Goal: Find specific page/section: Find specific page/section

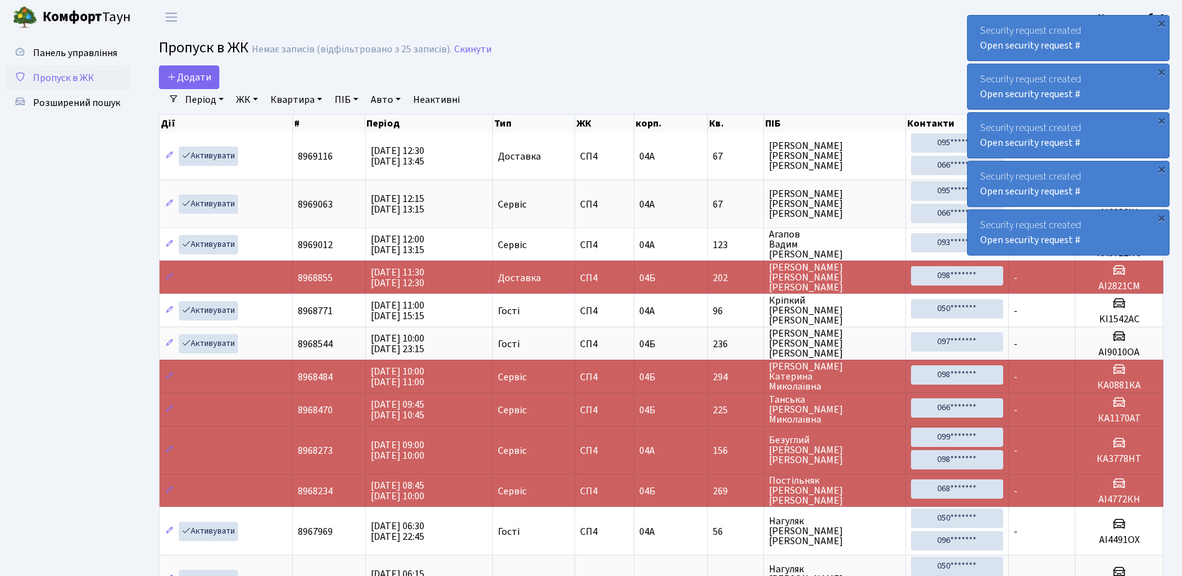
select select "25"
click at [89, 99] on span "Розширений пошук" at bounding box center [76, 103] width 87 height 14
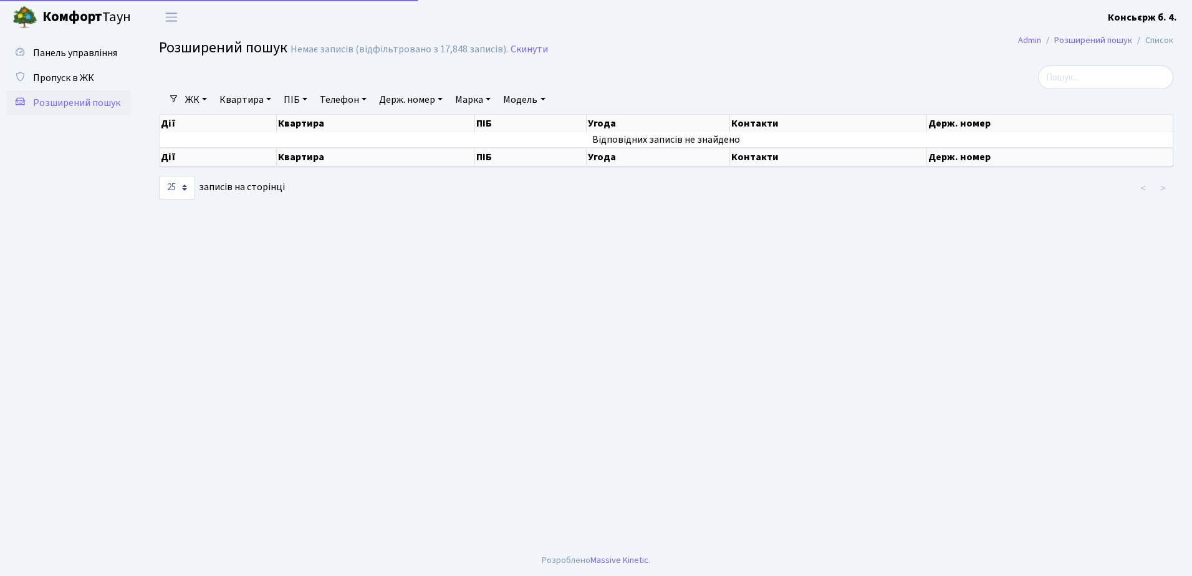
select select "25"
click at [78, 77] on span "Пропуск в ЖК" at bounding box center [63, 78] width 61 height 14
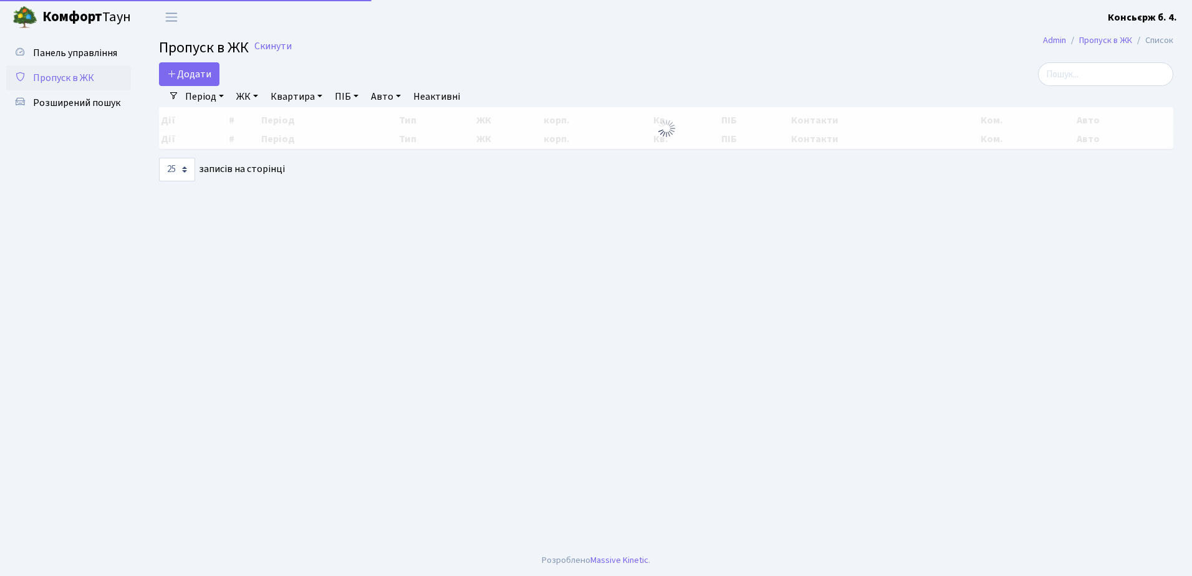
select select "25"
